Goal: Task Accomplishment & Management: Manage account settings

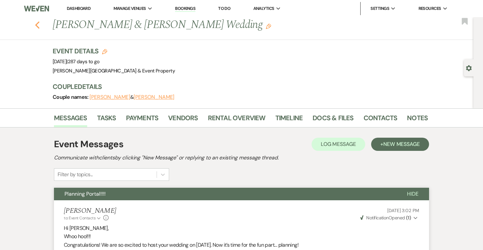
click at [35, 24] on icon "Previous" at bounding box center [37, 25] width 5 height 8
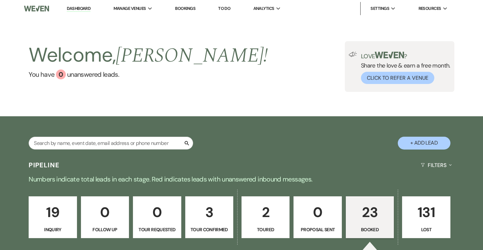
click at [218, 216] on p "3" at bounding box center [209, 212] width 39 height 22
select select "4"
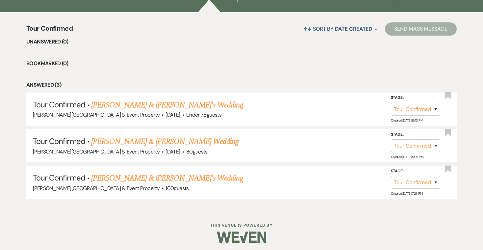
scroll to position [242, 0]
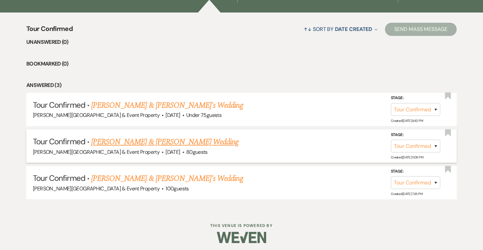
click at [175, 141] on link "[PERSON_NAME] & [PERSON_NAME] Wedding" at bounding box center [164, 142] width 147 height 12
select select "4"
select select "5"
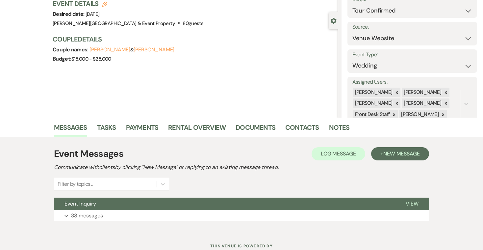
scroll to position [54, 0]
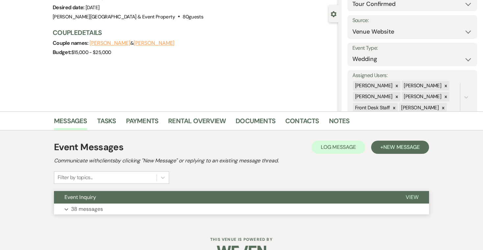
click at [85, 209] on p "38 messages" at bounding box center [87, 209] width 32 height 9
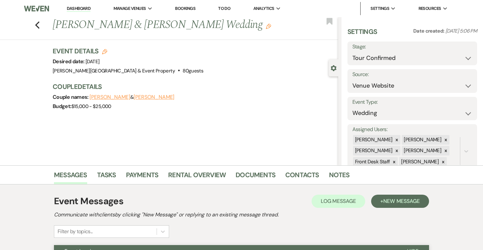
scroll to position [0, 0]
